Goal: Information Seeking & Learning: Learn about a topic

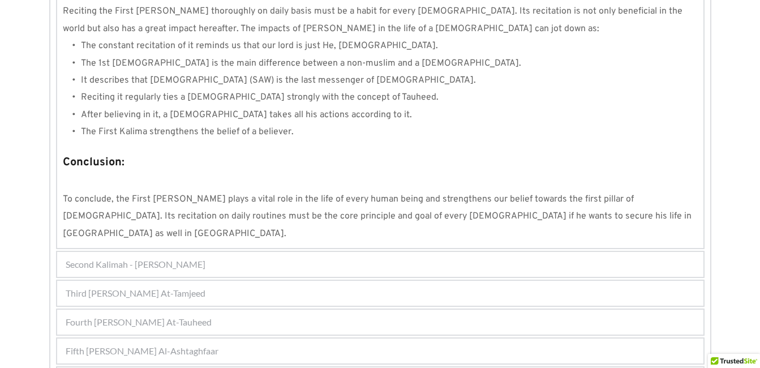
scroll to position [1088, 0]
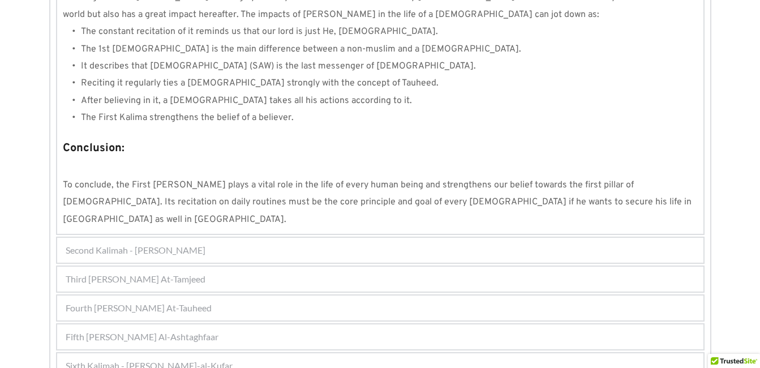
click at [212, 324] on div "Fifth [PERSON_NAME] Al-Ashtaghfaar" at bounding box center [380, 336] width 646 height 25
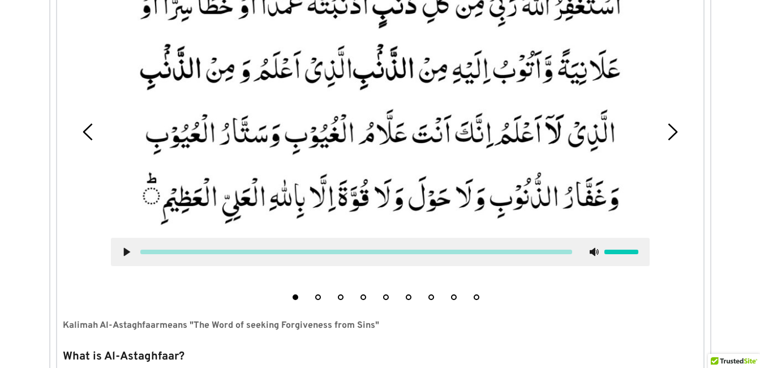
scroll to position [390, 0]
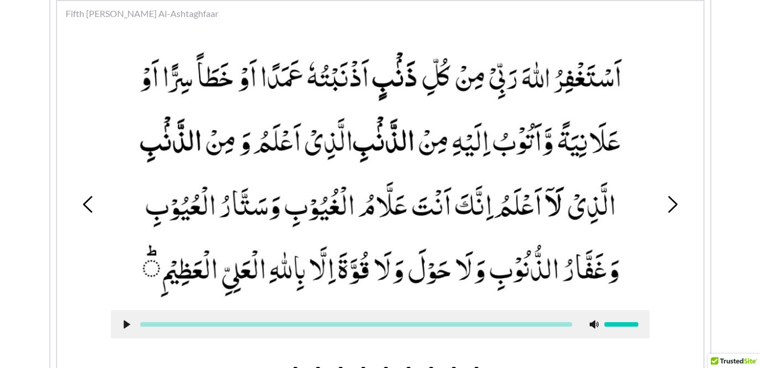
click at [336, 329] on div at bounding box center [380, 324] width 539 height 28
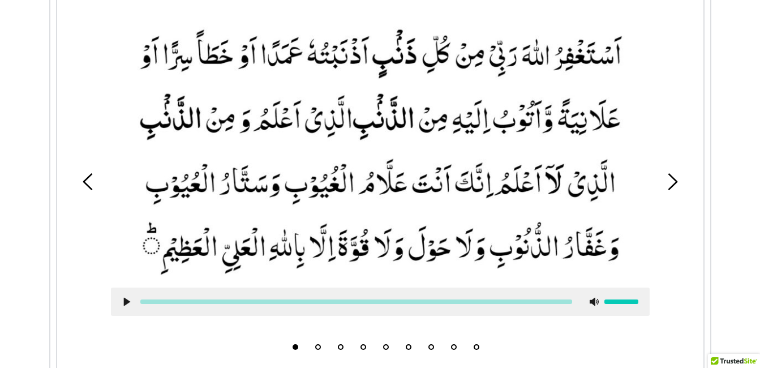
scroll to position [436, 0]
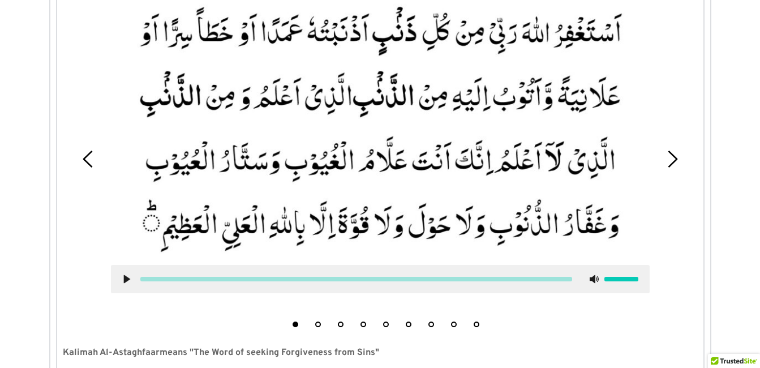
click at [315, 323] on button "2" at bounding box center [318, 324] width 6 height 6
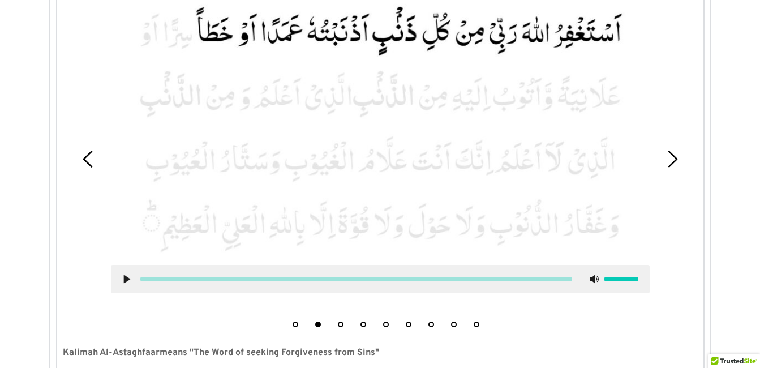
click at [123, 279] on icon at bounding box center [126, 278] width 9 height 9
click at [507, 169] on picture at bounding box center [380, 126] width 539 height 254
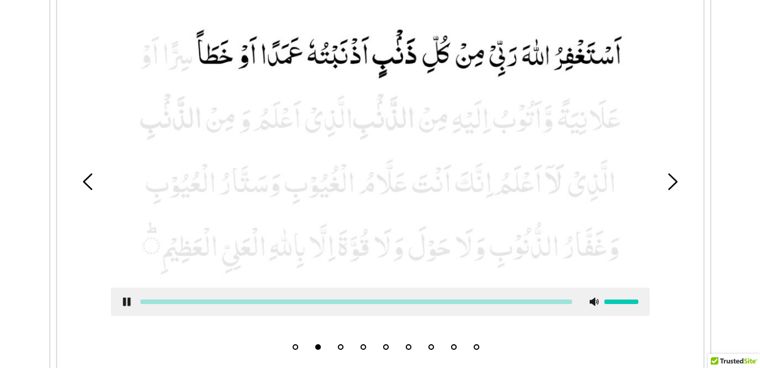
click at [124, 302] on use at bounding box center [126, 302] width 7 height 8
click at [64, 248] on div "1 2 3 4 5 6 7 8 9" at bounding box center [380, 181] width 635 height 347
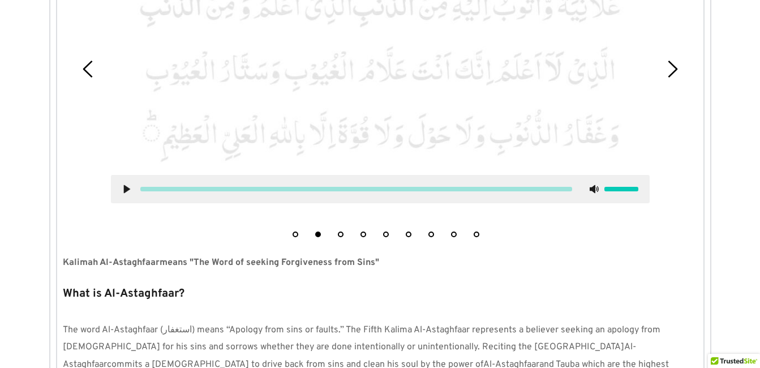
scroll to position [526, 0]
click at [174, 147] on picture at bounding box center [380, 36] width 539 height 254
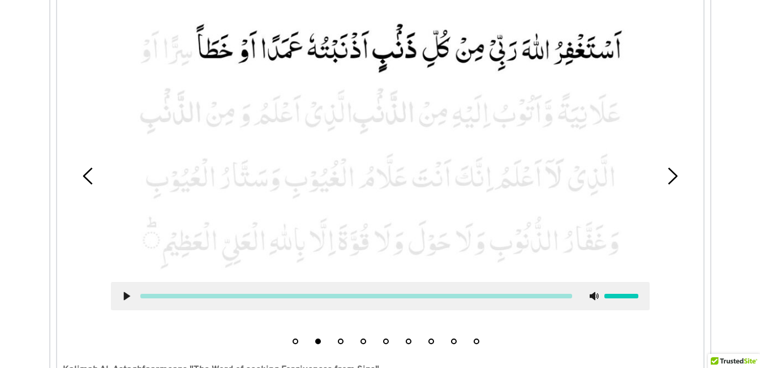
scroll to position [413, 0]
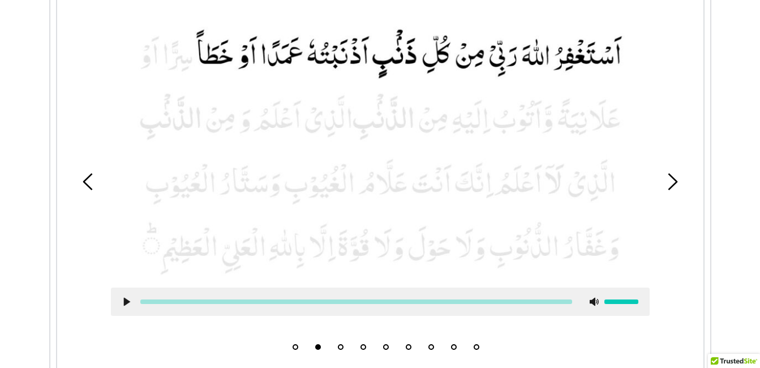
click at [126, 301] on use at bounding box center [126, 302] width 6 height 8
click at [127, 302] on icon at bounding box center [126, 301] width 9 height 9
